Goal: Register for event/course

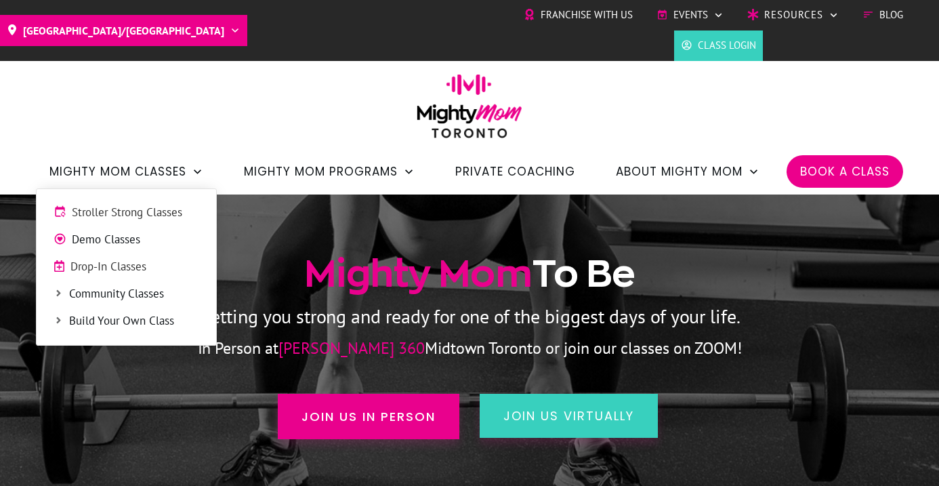
click at [187, 177] on link "Mighty Mom Classes" at bounding box center [126, 171] width 154 height 23
click at [156, 215] on span "Stroller Strong Classes" at bounding box center [135, 213] width 127 height 18
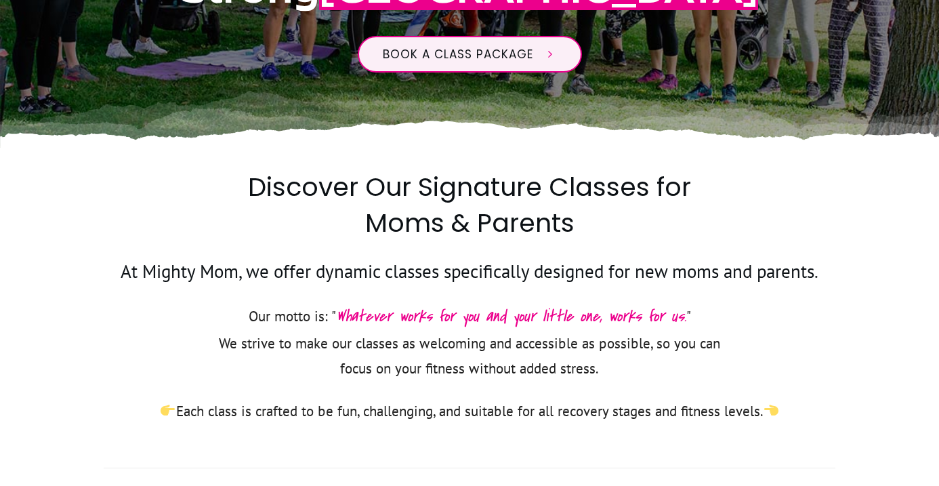
scroll to position [442, 0]
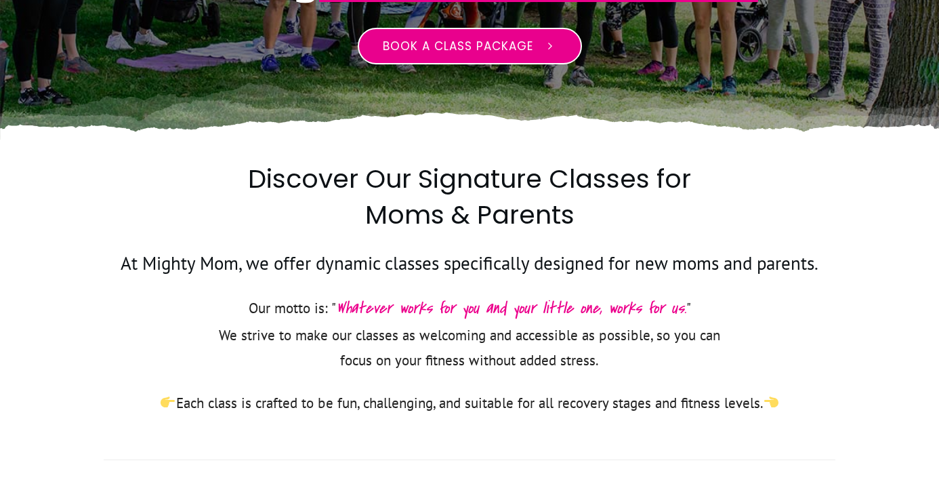
click at [492, 48] on span "Book a class package" at bounding box center [458, 46] width 150 height 16
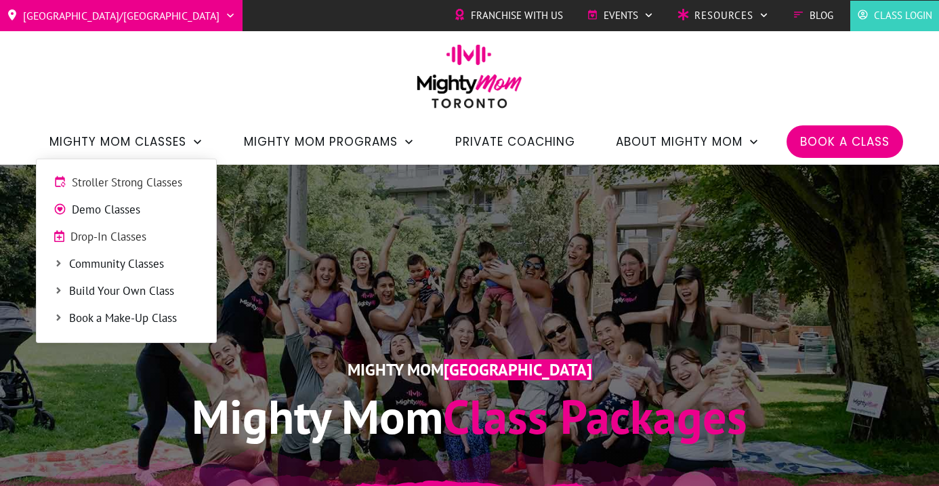
click at [110, 232] on span "Drop-In Classes" at bounding box center [134, 237] width 129 height 18
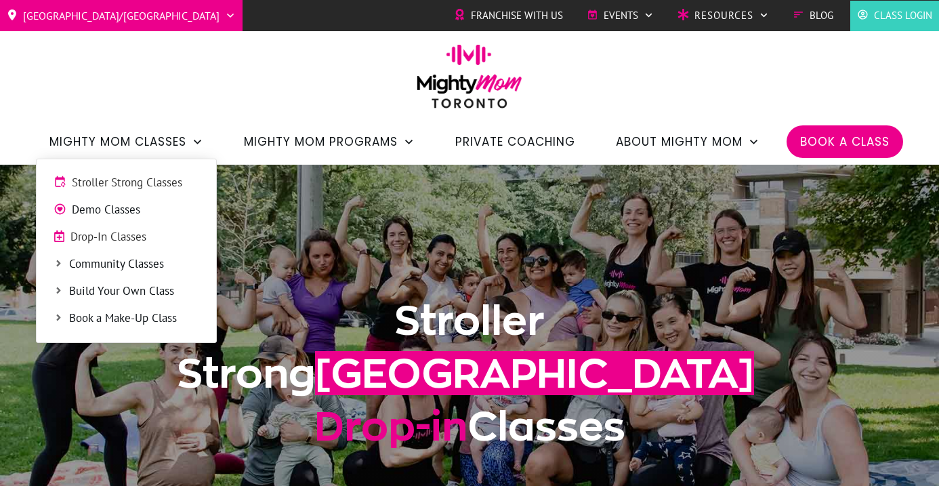
click at [104, 237] on span "Drop-In Classes" at bounding box center [134, 237] width 129 height 18
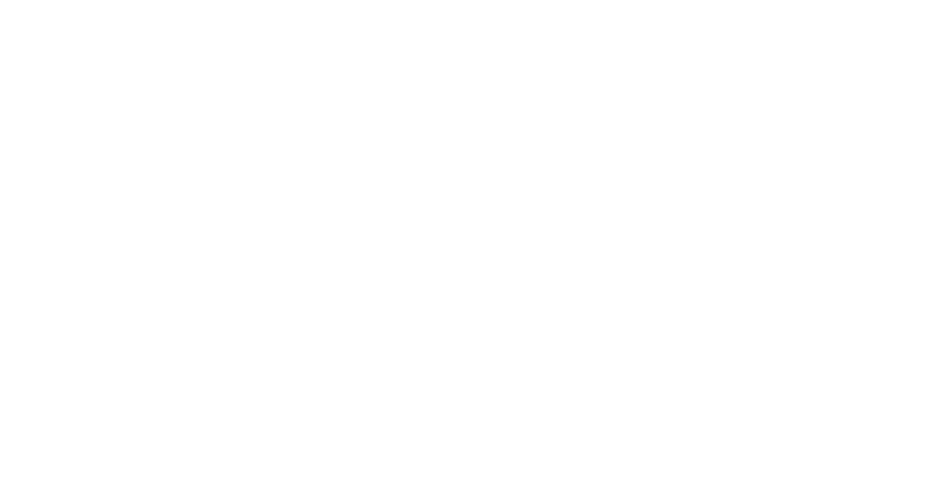
scroll to position [1154, 0]
